Goal: Task Accomplishment & Management: Manage account settings

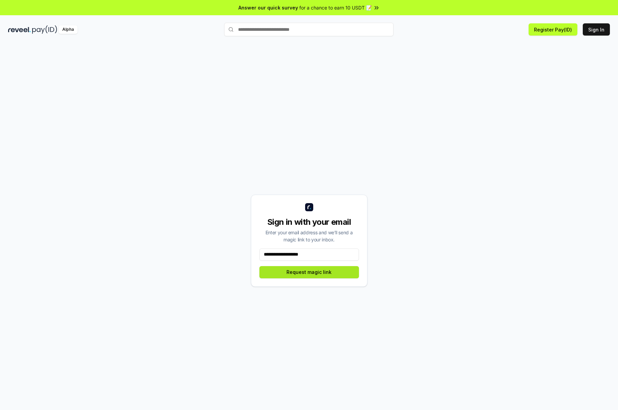
type input "**********"
click at [320, 274] on button "Request magic link" at bounding box center [309, 272] width 100 height 12
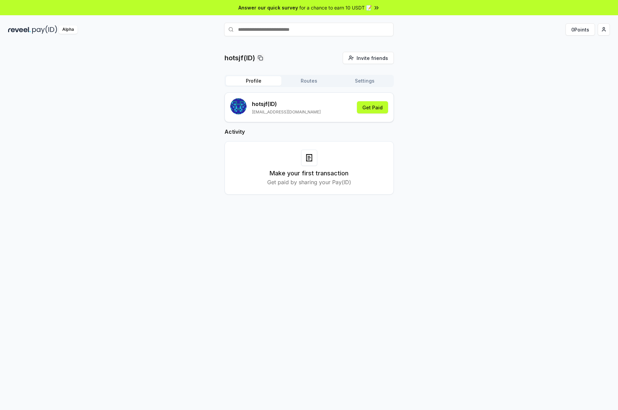
click at [358, 8] on span "for a chance to earn 10 USDT 📝" at bounding box center [335, 7] width 72 height 7
click at [300, 109] on div "hotsjf (ID) [EMAIL_ADDRESS][DOMAIN_NAME] Get Paid" at bounding box center [309, 107] width 158 height 18
click at [378, 81] on button "Settings" at bounding box center [365, 80] width 56 height 9
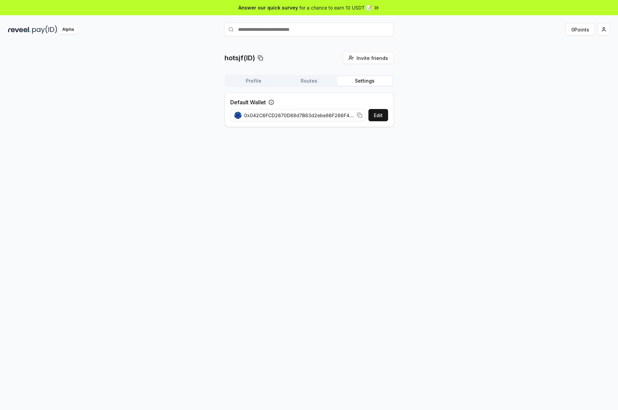
click at [257, 81] on button "Profile" at bounding box center [254, 80] width 56 height 9
click at [302, 80] on button "Routes" at bounding box center [309, 80] width 56 height 9
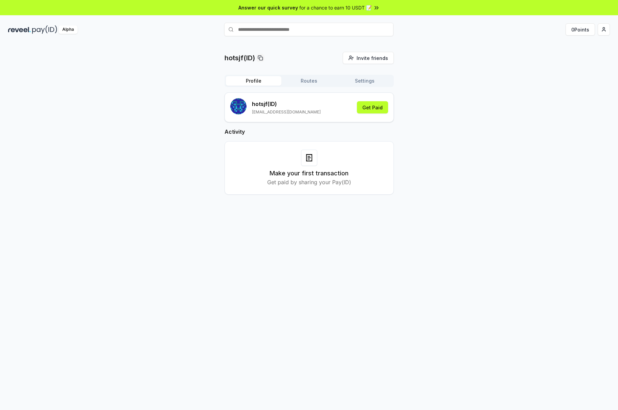
click at [239, 85] on button "Profile" at bounding box center [254, 80] width 56 height 9
click at [379, 108] on button "Get Paid" at bounding box center [372, 107] width 31 height 12
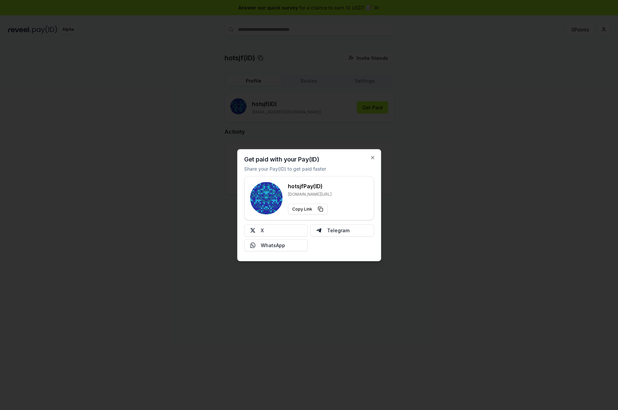
click at [408, 134] on div at bounding box center [309, 205] width 618 height 410
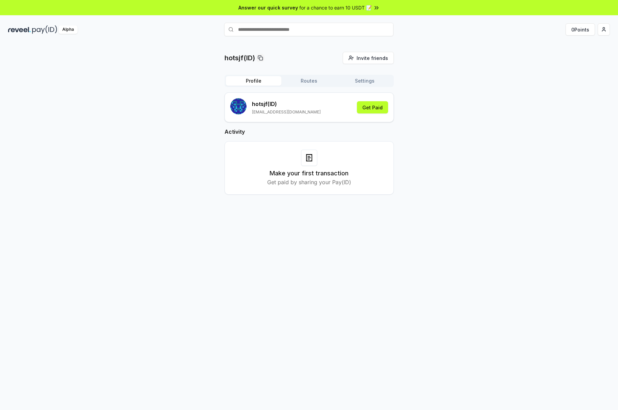
click at [114, 54] on div "hotsjf(ID) Invite friends Invite Profile Routes Settings hotsjf (ID) hotsjf.eth…" at bounding box center [309, 129] width 602 height 154
click at [603, 30] on html "Answer our quick survey for a chance to earn 10 USDT 📝 Alpha 0 Points hotsjf(ID…" at bounding box center [309, 205] width 618 height 410
click at [578, 69] on div "Connect Wallet" at bounding box center [571, 69] width 75 height 11
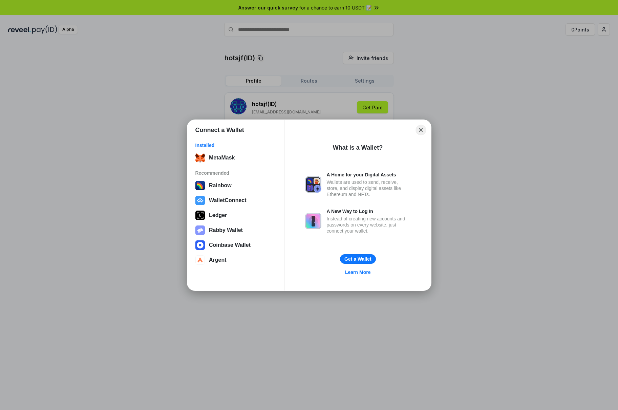
click at [421, 127] on button "Close" at bounding box center [421, 130] width 10 height 10
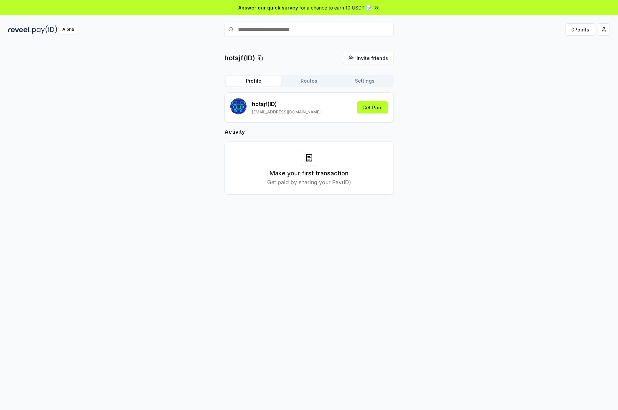
click at [473, 125] on div "hotsjf(ID) Invite friends Invite Profile Routes Settings hotsjf (ID) hotsjf.eth…" at bounding box center [309, 129] width 602 height 154
click at [461, 218] on div "hotsjf(ID) Invite friends Invite Profile Routes Settings hotsjf (ID) hotsjf.eth…" at bounding box center [309, 233] width 618 height 391
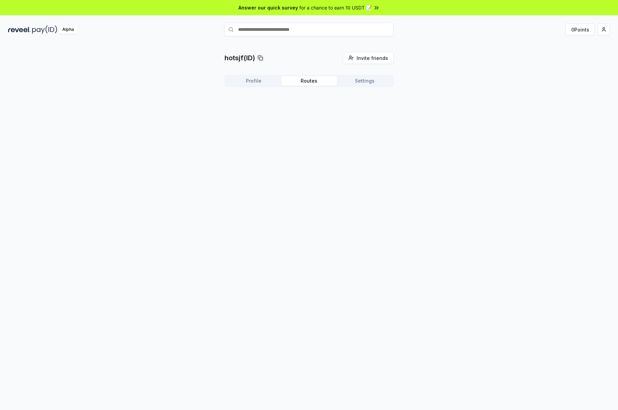
click at [312, 81] on button "Routes" at bounding box center [309, 80] width 56 height 9
click at [364, 81] on button "Settings" at bounding box center [365, 80] width 56 height 9
click at [337, 116] on span "0x042C6FCD2670D88d7B83d2ebe86F266F44d97e1c" at bounding box center [299, 115] width 110 height 7
drag, startPoint x: 319, startPoint y: 114, endPoint x: 366, endPoint y: 115, distance: 47.1
click at [366, 115] on div "Edit 0x042C6FCD2670D88d7B83d2ebe86F266F44d97e1c" at bounding box center [309, 115] width 158 height 12
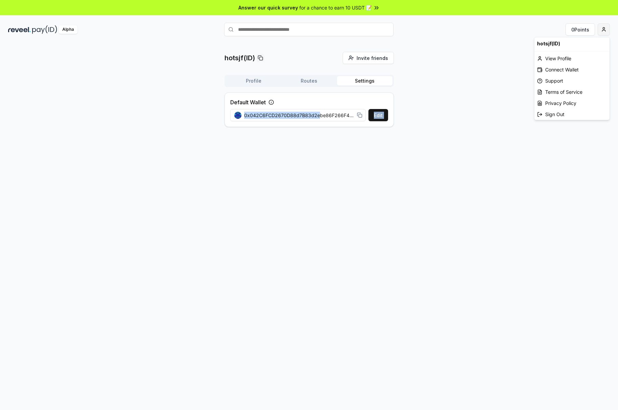
click at [600, 30] on html "Answer our quick survey for a chance to earn 10 USDT 📝 Alpha 0 Points hotsjf(ID…" at bounding box center [309, 205] width 618 height 410
click at [554, 68] on div "Connect Wallet" at bounding box center [571, 69] width 75 height 11
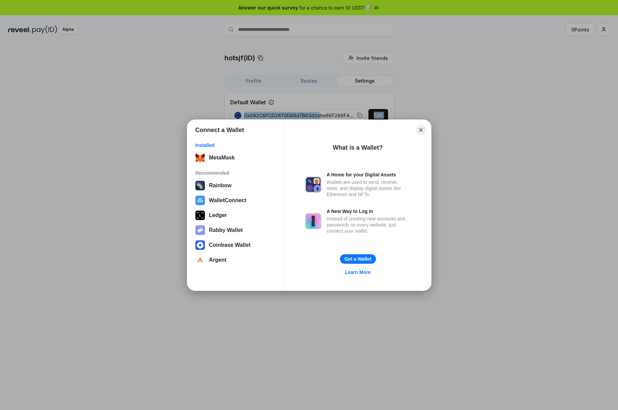
click at [421, 132] on button "Close" at bounding box center [421, 130] width 10 height 10
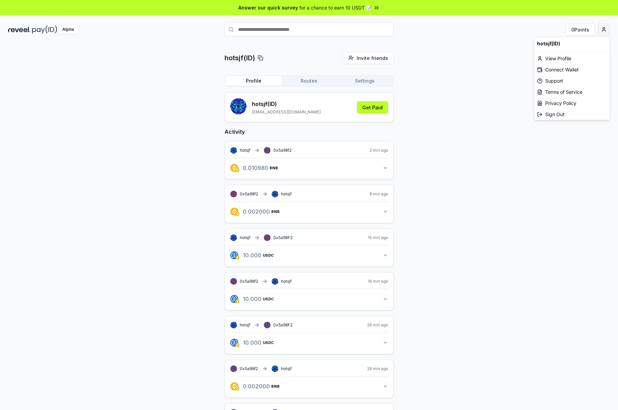
click at [601, 30] on html "Answer our quick survey for a chance to earn 10 USDT 📝 Alpha 0 Points hotsjf(ID…" at bounding box center [309, 205] width 618 height 410
click at [580, 83] on div "Support" at bounding box center [571, 80] width 75 height 11
